Goal: Information Seeking & Learning: Learn about a topic

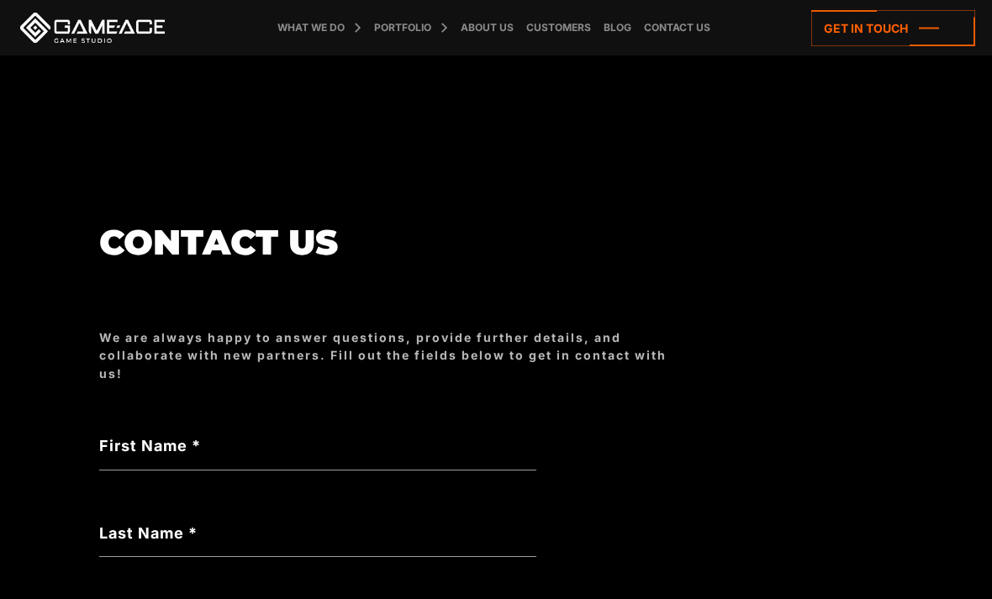
click at [0, 0] on link "PC Game Development" at bounding box center [0, 0] width 0 height 0
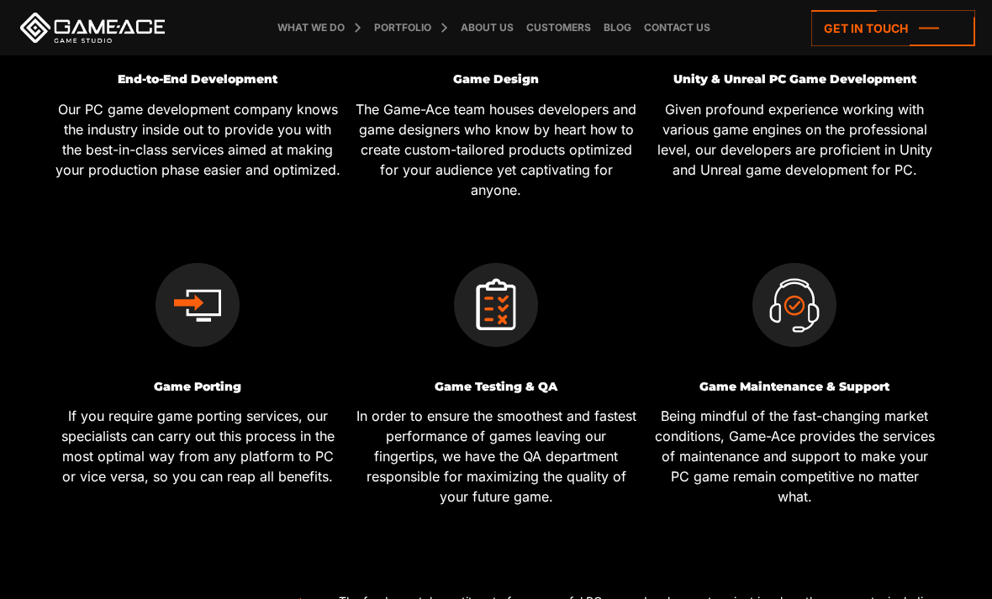
scroll to position [790, 0]
click at [505, 346] on div "Game Testing & QA In order to ensure the smoothest and fastest performance of g…" at bounding box center [496, 375] width 298 height 307
click at [516, 298] on img at bounding box center [496, 306] width 84 height 84
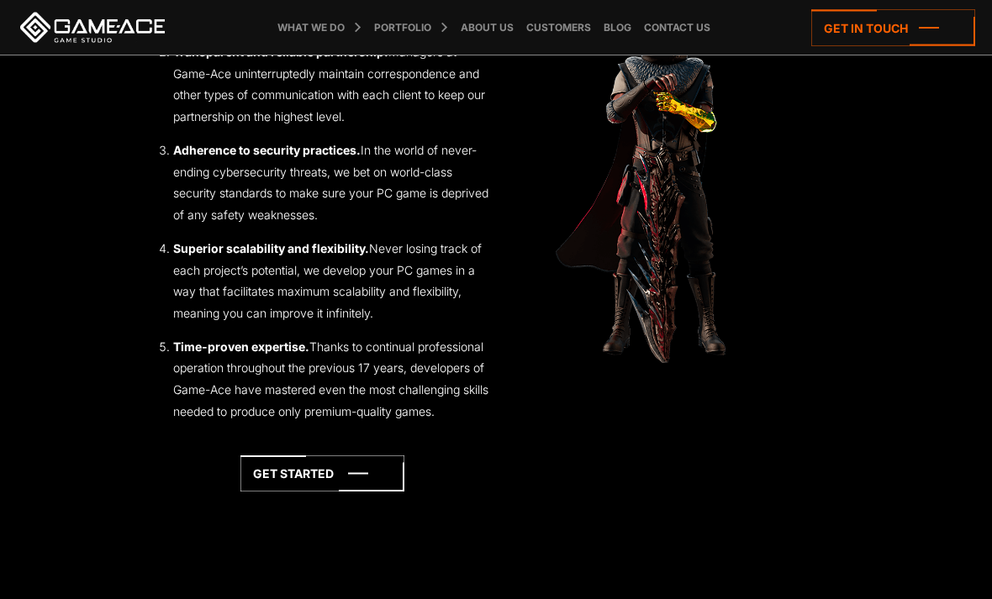
scroll to position [2182, 0]
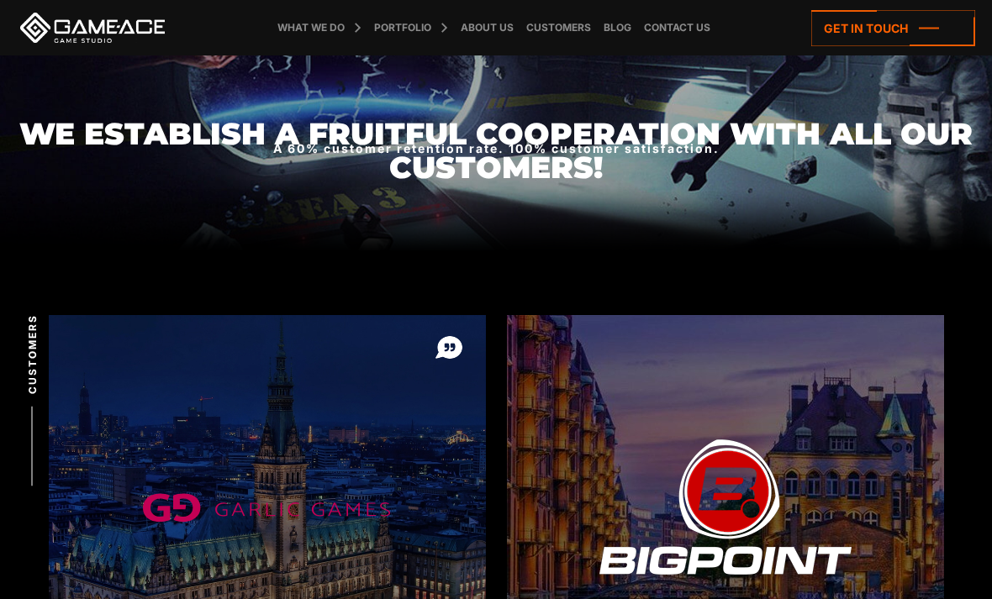
scroll to position [325, 0]
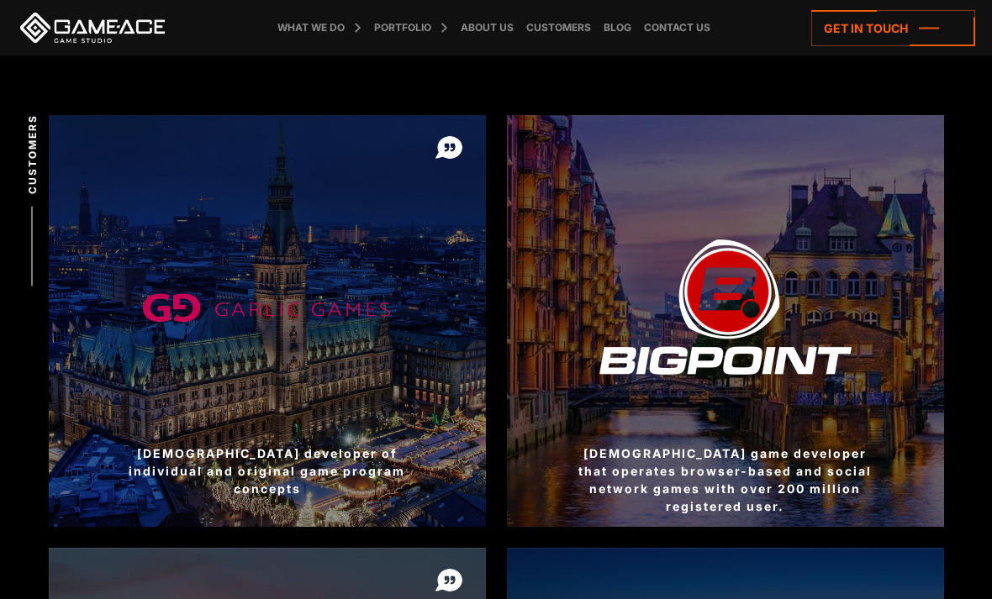
click at [865, 324] on div at bounding box center [725, 321] width 437 height 412
click at [782, 340] on div at bounding box center [725, 321] width 437 height 412
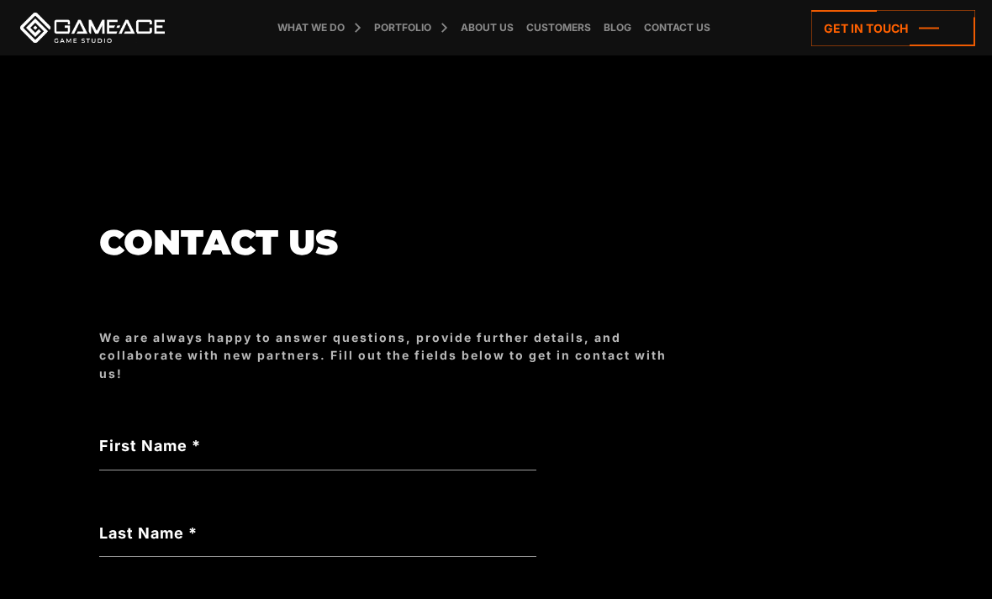
click at [91, 14] on link at bounding box center [92, 28] width 151 height 30
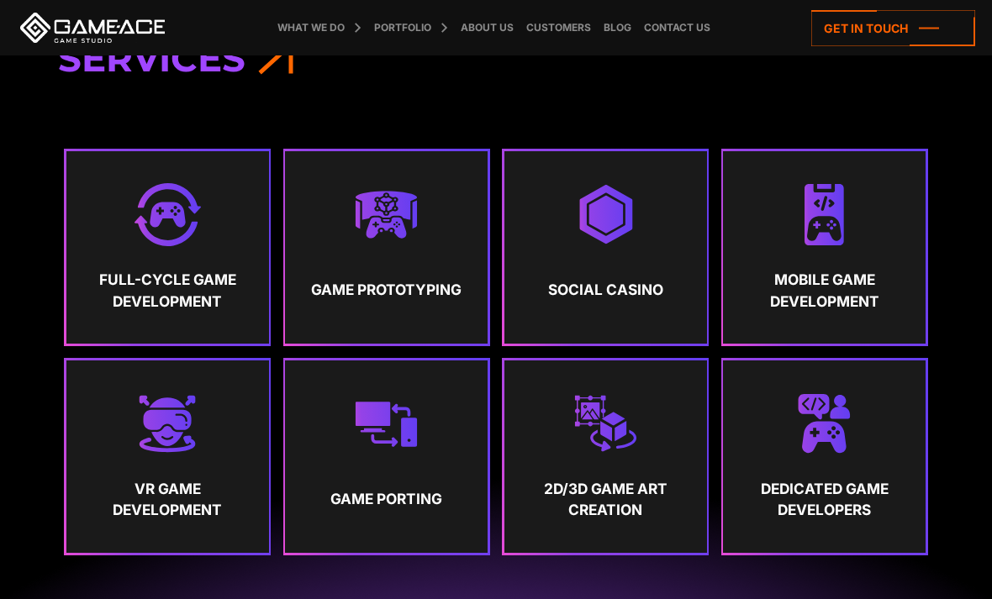
scroll to position [801, 0]
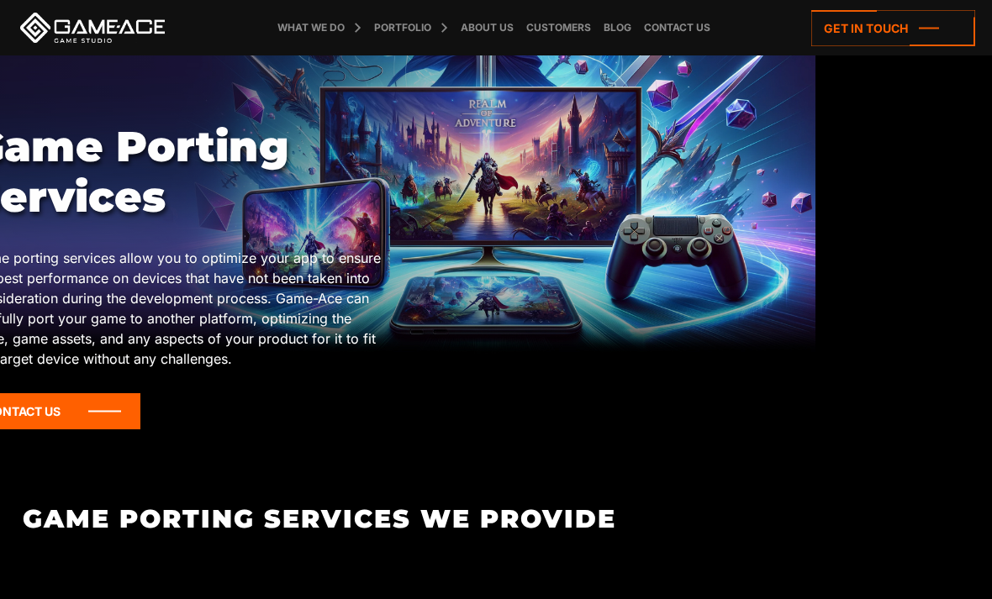
scroll to position [0, 177]
